Goal: Information Seeking & Learning: Stay updated

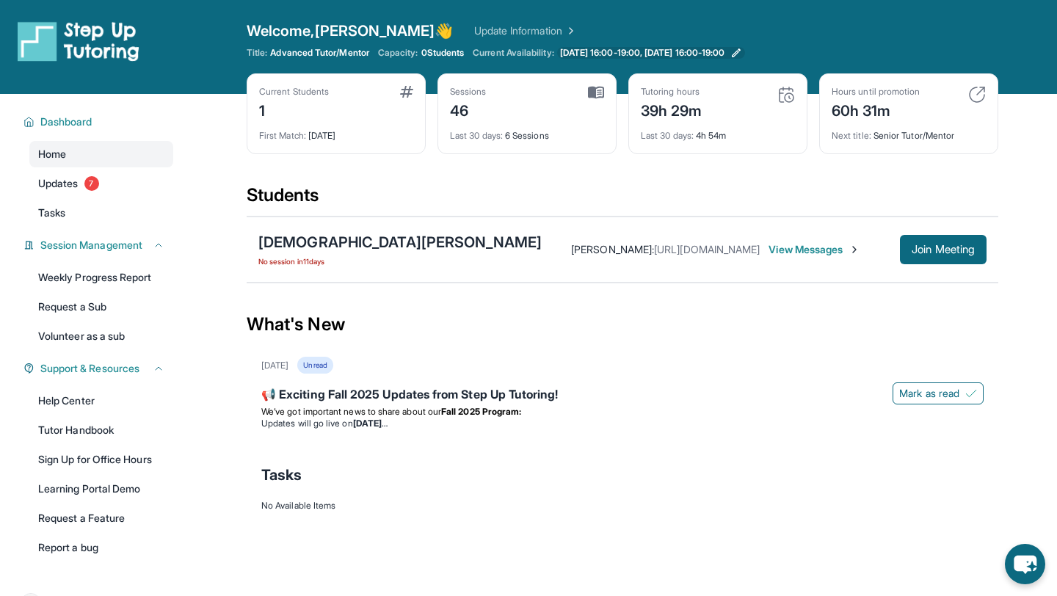
click at [621, 55] on span "[DATE] 16:00-19:00, [DATE] 16:00-19:00" at bounding box center [642, 53] width 165 height 12
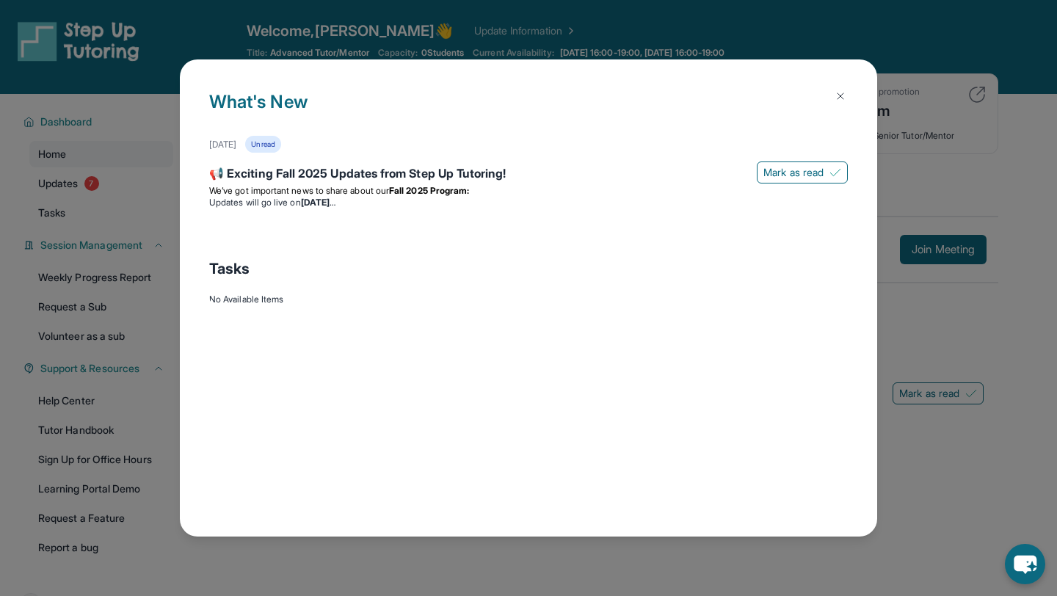
click at [836, 94] on img at bounding box center [840, 96] width 12 height 12
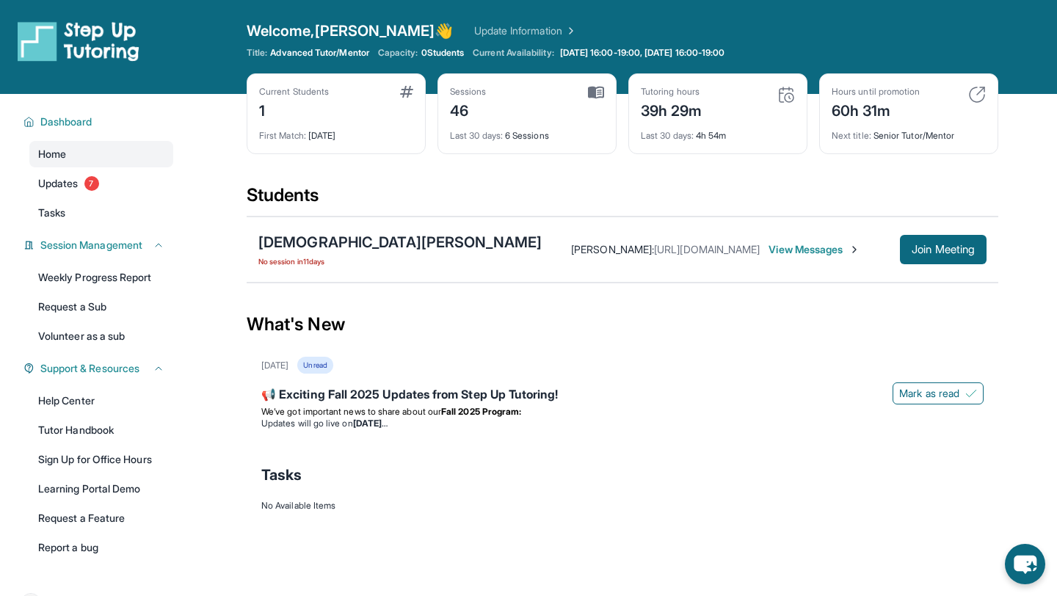
click at [276, 262] on span "No session [DATE]" at bounding box center [399, 261] width 283 height 12
drag, startPoint x: 276, startPoint y: 262, endPoint x: 542, endPoint y: 262, distance: 266.3
click at [542, 262] on div "[PERSON_NAME] No session [DATE] [PERSON_NAME] : [URL][DOMAIN_NAME] View Message…" at bounding box center [622, 249] width 751 height 66
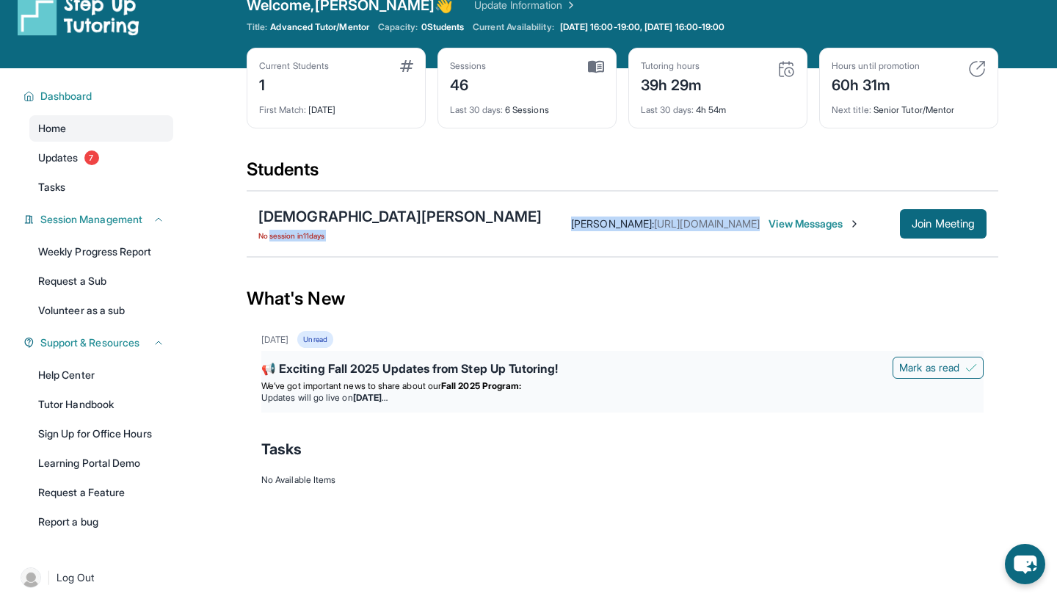
scroll to position [27, 0]
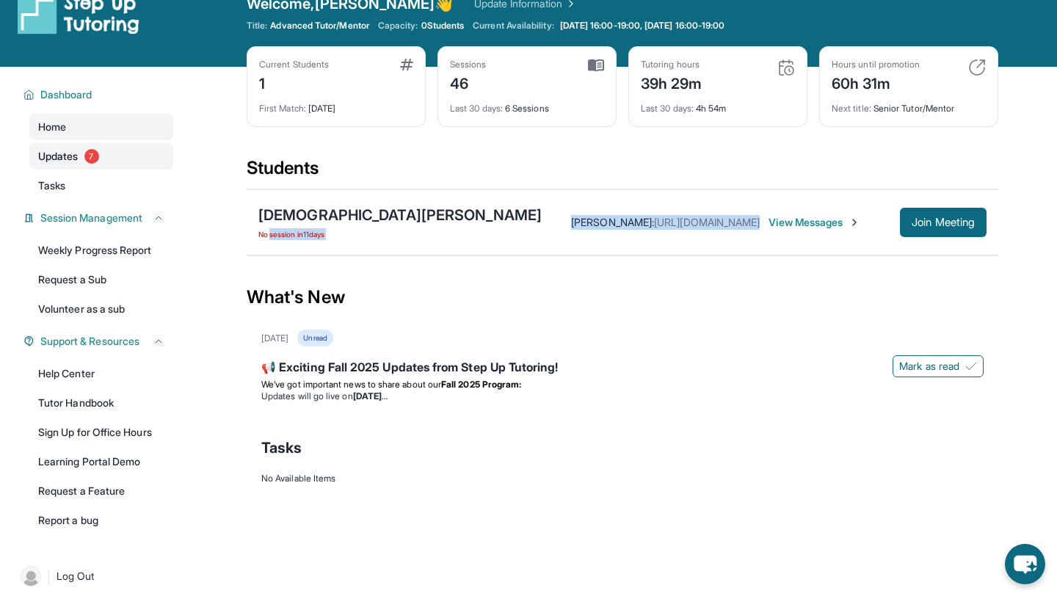
click at [69, 159] on span "Updates" at bounding box center [58, 156] width 40 height 15
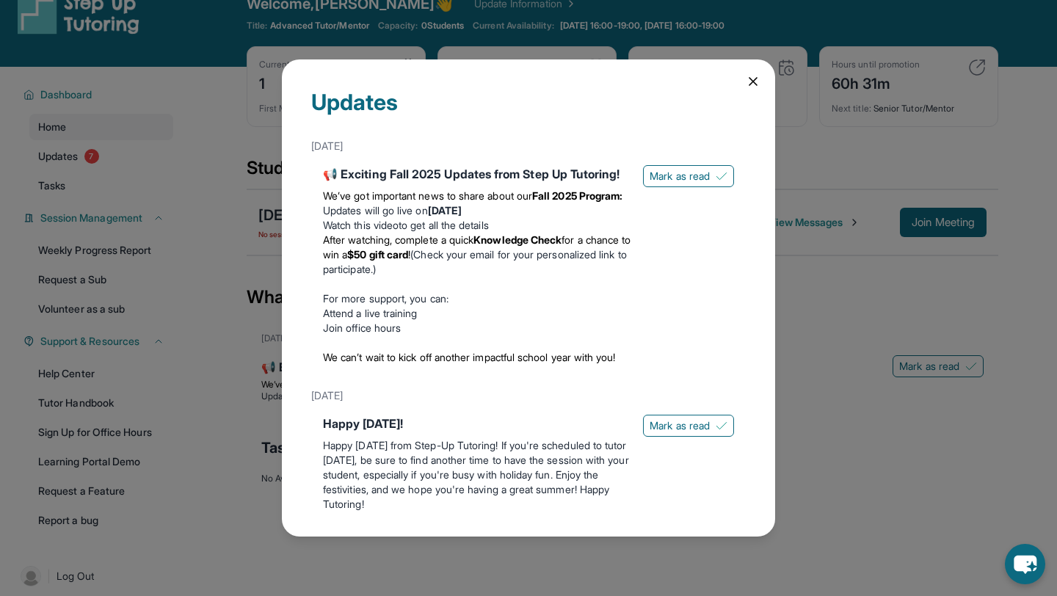
click at [757, 90] on div "Updates [DATE] 📢 Exciting Fall 2025 Updates from Step Up Tutoring! We’ve got im…" at bounding box center [528, 297] width 493 height 477
click at [756, 81] on icon at bounding box center [752, 81] width 15 height 15
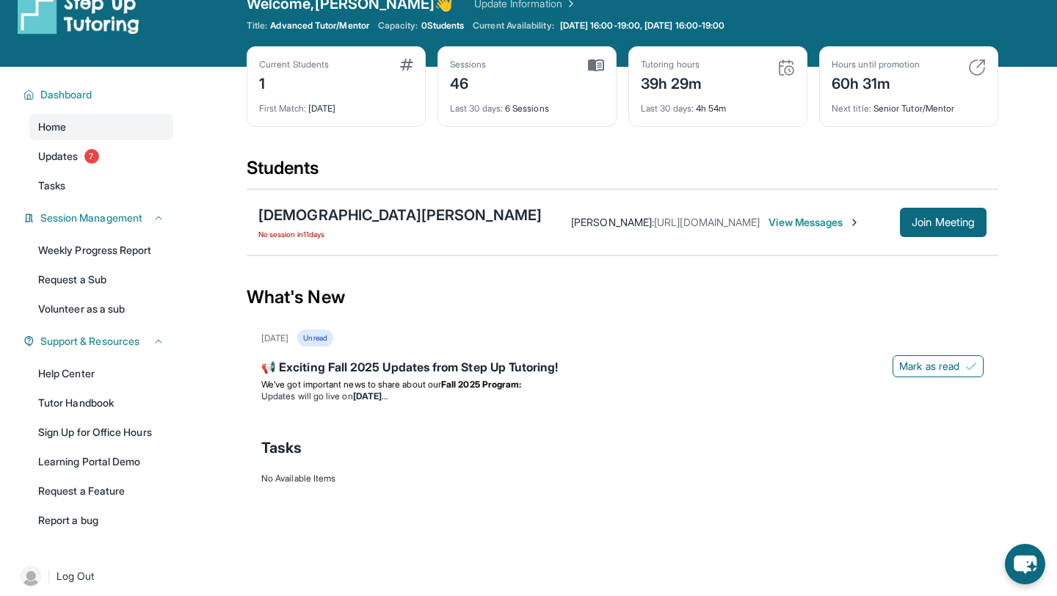
click at [406, 62] on img at bounding box center [406, 65] width 13 height 12
click at [451, 20] on span "0 Students" at bounding box center [442, 26] width 43 height 12
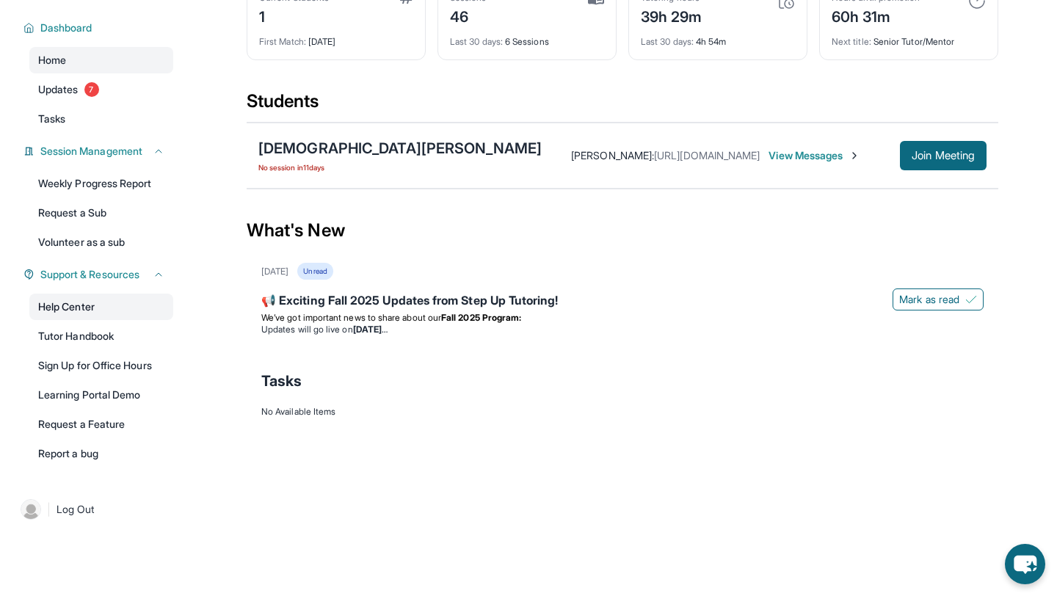
click at [98, 301] on link "Help Center" at bounding box center [101, 306] width 144 height 26
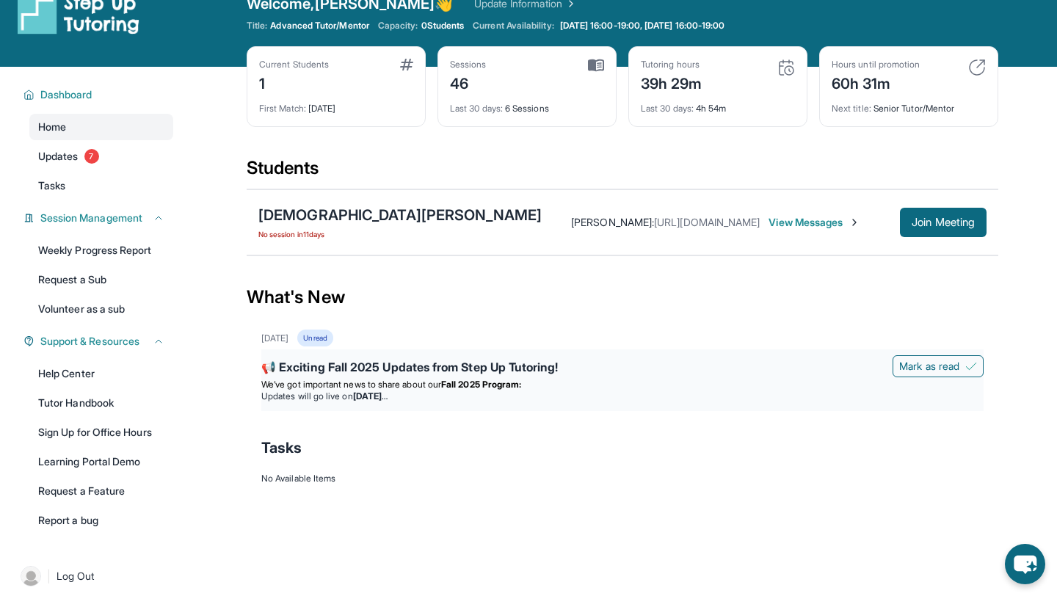
scroll to position [0, 0]
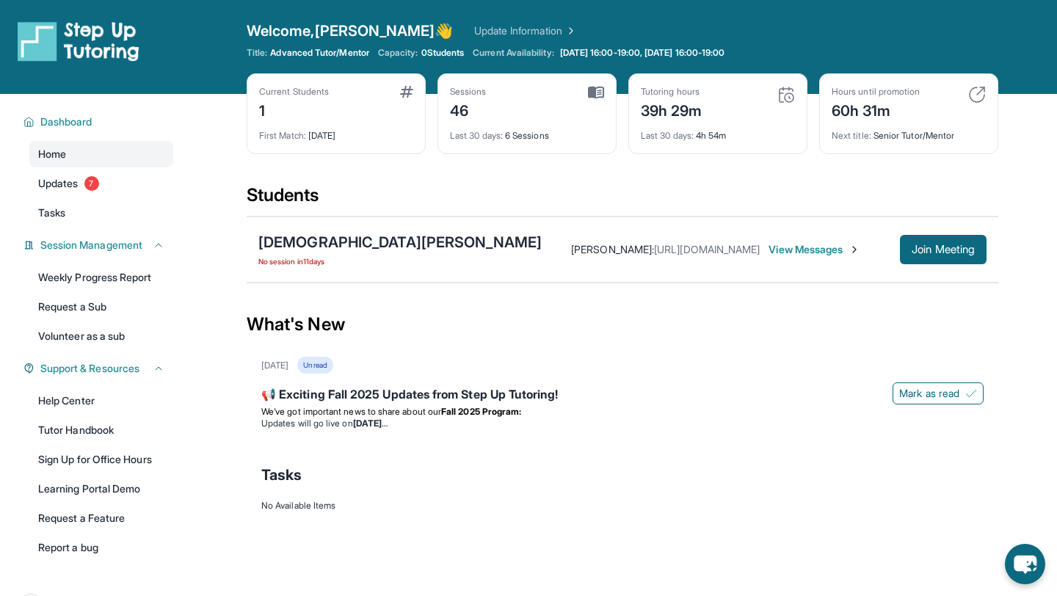
click at [351, 50] on span "Advanced Tutor/Mentor" at bounding box center [319, 53] width 98 height 12
click at [441, 38] on div "Welcome, [PERSON_NAME] 👋 Update Information" at bounding box center [622, 31] width 751 height 21
click at [578, 360] on div "[DATE] Unread" at bounding box center [622, 365] width 722 height 17
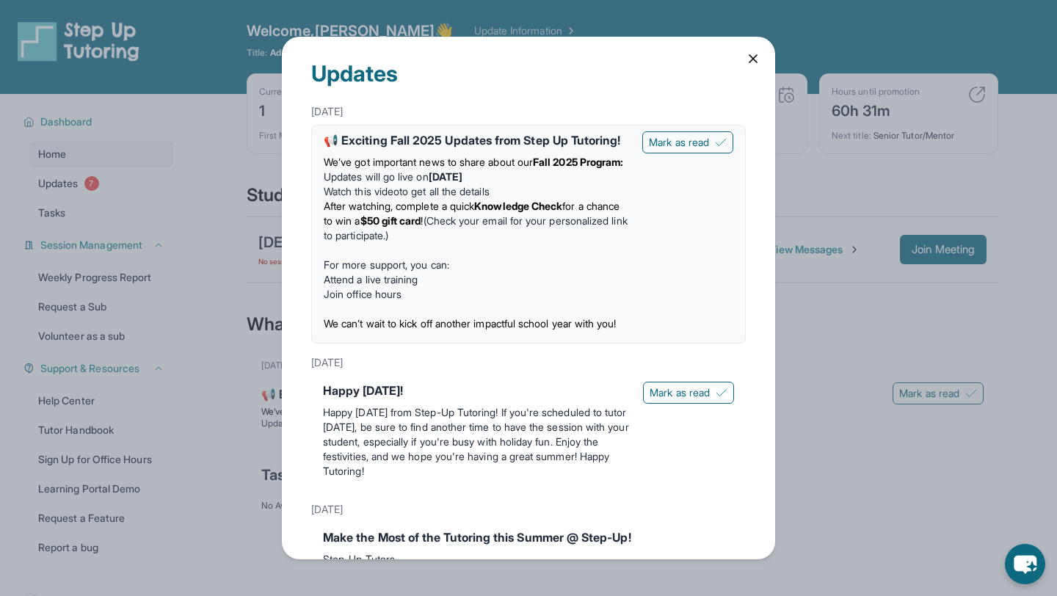
click at [578, 406] on div "Happy [DATE]! Happy [DATE] from Step-Up Tutoring! If you're scheduled to tutor …" at bounding box center [528, 433] width 434 height 114
click at [752, 59] on icon at bounding box center [752, 58] width 7 height 7
